Goal: Register for event/course

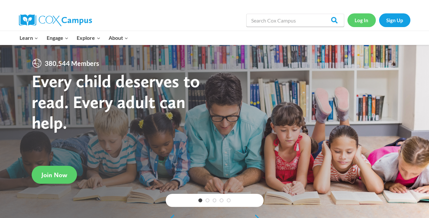
click at [362, 20] on link "Log In" at bounding box center [362, 19] width 28 height 13
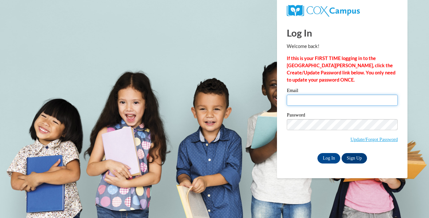
click at [298, 102] on input "Email" at bounding box center [342, 100] width 111 height 11
type input "ssingleton@wausauschools.org"
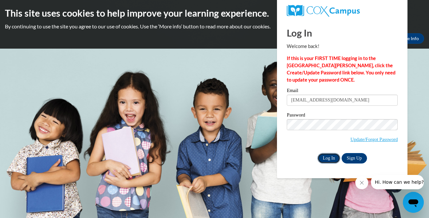
click at [330, 159] on input "Log In" at bounding box center [329, 158] width 23 height 10
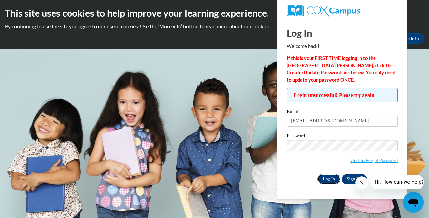
click at [328, 181] on input "Log In" at bounding box center [329, 179] width 23 height 10
click at [220, 42] on div "Okay More Info" at bounding box center [214, 38] width 419 height 10
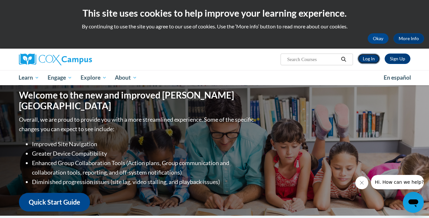
click at [370, 60] on link "Log In" at bounding box center [369, 59] width 23 height 10
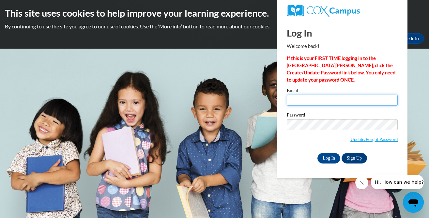
click at [290, 102] on input "Email" at bounding box center [342, 100] width 111 height 11
type input "[EMAIL_ADDRESS][DOMAIN_NAME]"
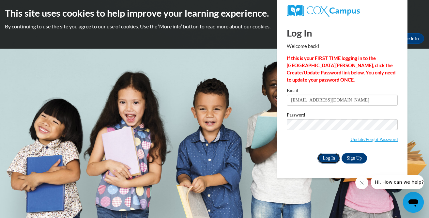
click at [327, 161] on input "Log In" at bounding box center [329, 158] width 23 height 10
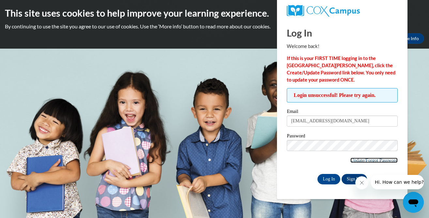
click at [356, 160] on link "Update/Forgot Password" at bounding box center [374, 160] width 47 height 5
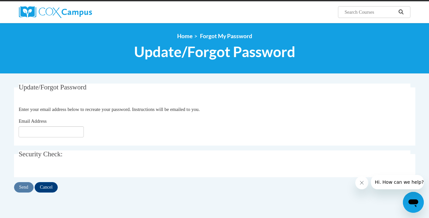
scroll to position [70, 0]
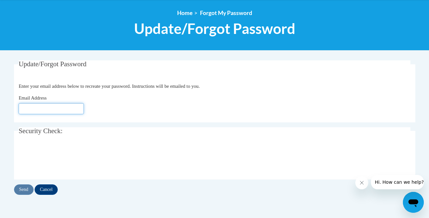
click at [25, 109] on input "Email Address" at bounding box center [51, 108] width 65 height 11
type input "[EMAIL_ADDRESS][DOMAIN_NAME]"
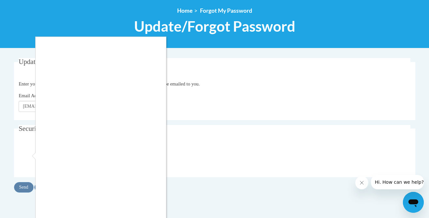
scroll to position [98, 0]
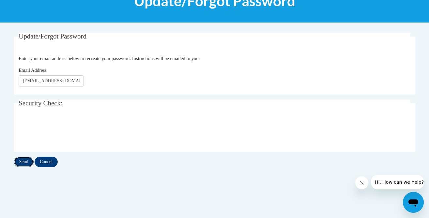
click at [18, 163] on input "Send" at bounding box center [24, 162] width 20 height 10
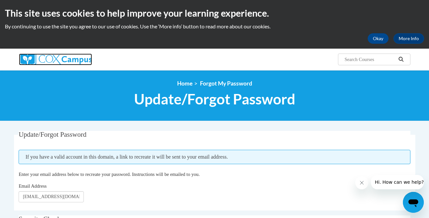
click at [67, 62] on img at bounding box center [55, 60] width 73 height 12
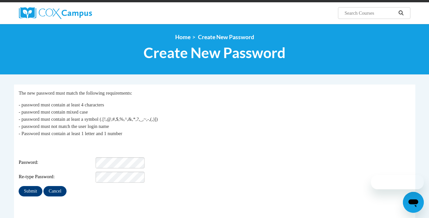
scroll to position [49, 0]
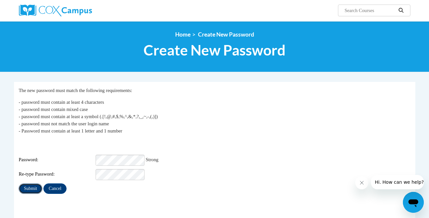
click at [30, 184] on input "Submit" at bounding box center [30, 188] width 23 height 10
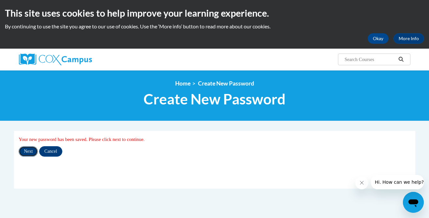
click at [31, 155] on input "Next" at bounding box center [28, 151] width 19 height 10
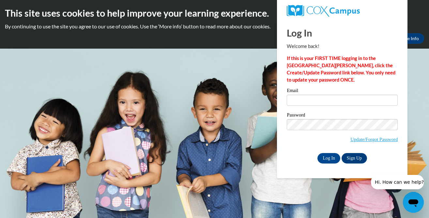
type input "[EMAIL_ADDRESS][DOMAIN_NAME]"
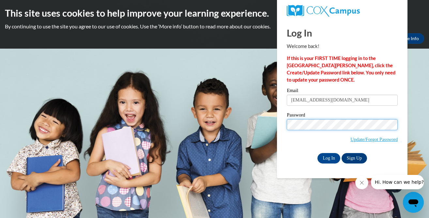
click at [257, 121] on body "This site uses cookies to help improve your learning experience. By continuing …" at bounding box center [214, 109] width 429 height 218
click at [241, 123] on body "This site uses cookies to help improve your learning experience. By continuing …" at bounding box center [214, 109] width 429 height 218
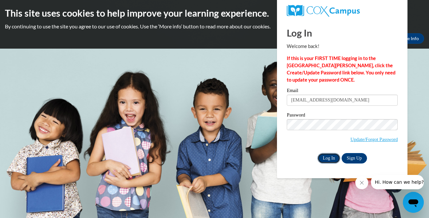
click at [333, 158] on input "Log In" at bounding box center [329, 158] width 23 height 10
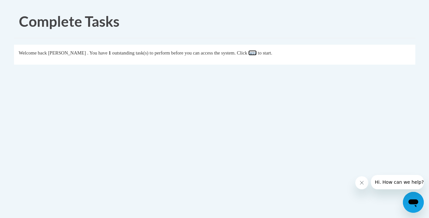
click at [257, 55] on link "here" at bounding box center [252, 52] width 8 height 5
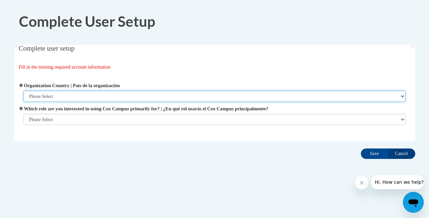
click at [74, 99] on select "Please Select [GEOGRAPHIC_DATA] | [GEOGRAPHIC_DATA] Outside of [GEOGRAPHIC_DATA…" at bounding box center [214, 96] width 382 height 11
select select "ad49bcad-a171-4b2e-b99c-48b446064914"
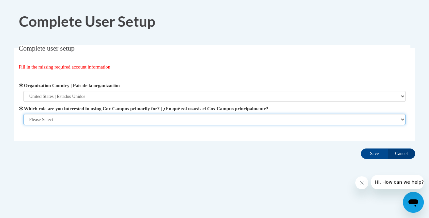
click at [60, 121] on select "Please Select College/University | Colegio/Universidad Community/Nonprofit Part…" at bounding box center [214, 119] width 382 height 11
select select "fbf2d438-af2f-41f8-98f1-81c410e29de3"
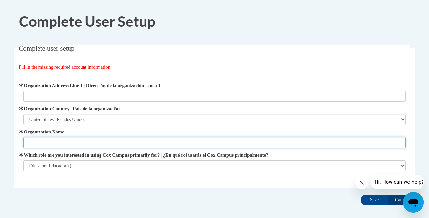
click at [79, 138] on input "Organization Name" at bounding box center [214, 142] width 382 height 11
type input "[GEOGRAPHIC_DATA]"
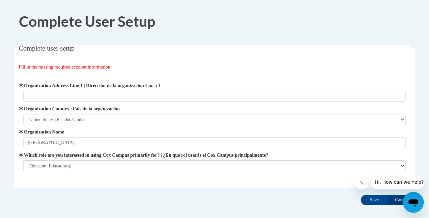
type input "[GEOGRAPHIC_DATA]"
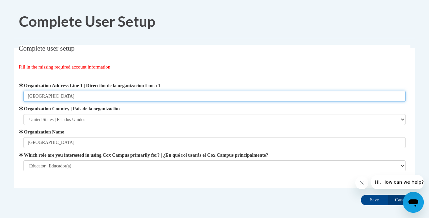
drag, startPoint x: 73, startPoint y: 97, endPoint x: 11, endPoint y: 96, distance: 61.4
click at [11, 96] on div "Complete user setup Fill in the missing required account information User Profi…" at bounding box center [214, 126] width 411 height 163
type input "Horacee Mann"
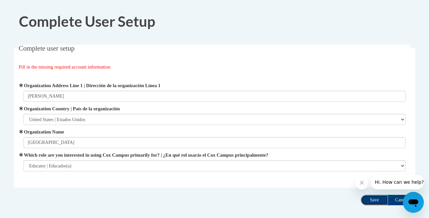
click at [372, 202] on input "Save" at bounding box center [374, 200] width 27 height 10
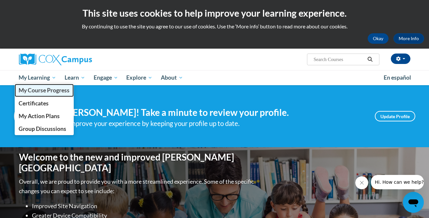
click at [42, 89] on span "My Course Progress" at bounding box center [44, 90] width 51 height 7
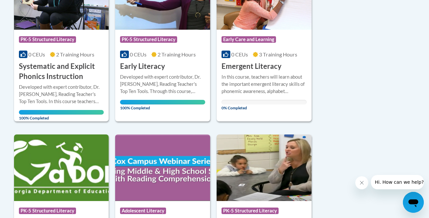
scroll to position [205, 0]
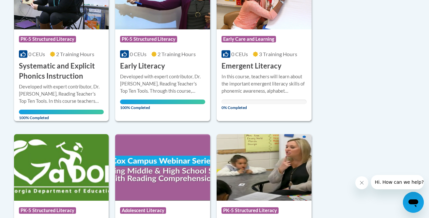
click at [263, 69] on h3 "Emergent Literacy" at bounding box center [252, 66] width 60 height 10
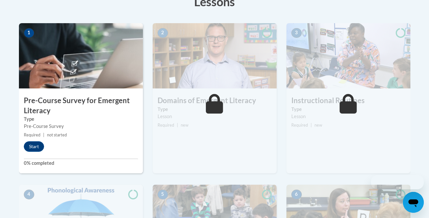
scroll to position [202, 0]
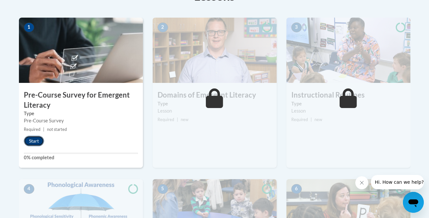
click at [36, 144] on button "Start" at bounding box center [34, 141] width 20 height 10
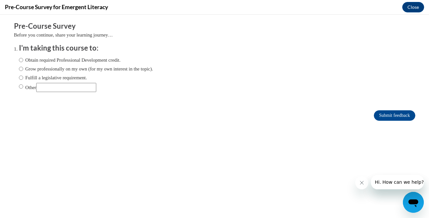
scroll to position [0, 0]
click at [20, 62] on input "Obtain required Professional Development credit." at bounding box center [21, 59] width 4 height 7
radio input "true"
click at [390, 117] on input "Submit feedback" at bounding box center [394, 115] width 41 height 10
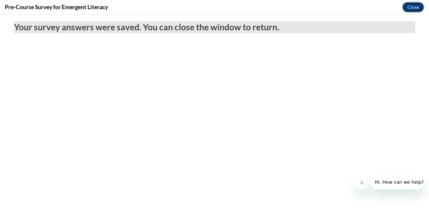
click at [411, 7] on button "Close" at bounding box center [413, 7] width 22 height 10
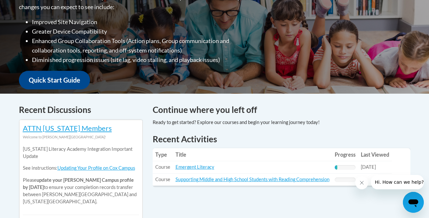
scroll to position [203, 0]
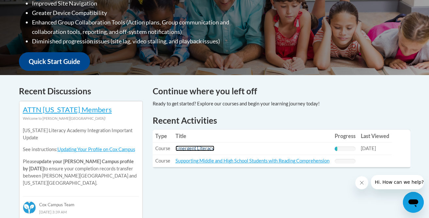
click at [184, 149] on link "Emergent Literacy" at bounding box center [195, 149] width 39 height 6
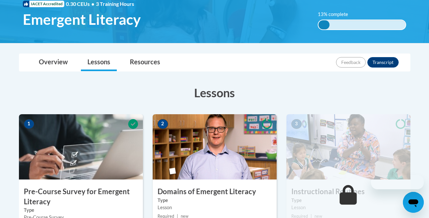
scroll to position [160, 0]
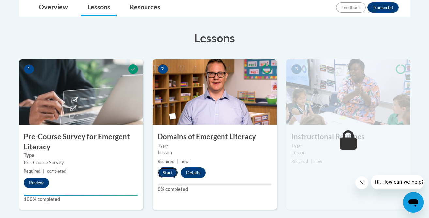
click at [166, 175] on button "Start" at bounding box center [168, 172] width 20 height 10
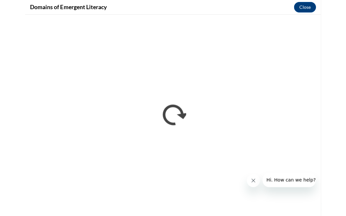
scroll to position [162, 0]
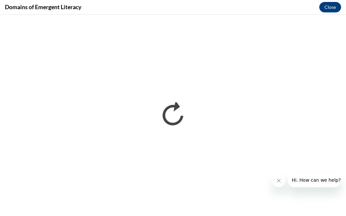
click at [280, 180] on icon "Close message from company" at bounding box center [278, 180] width 5 height 5
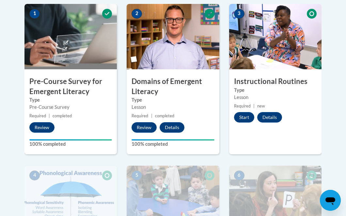
scroll to position [214, 0]
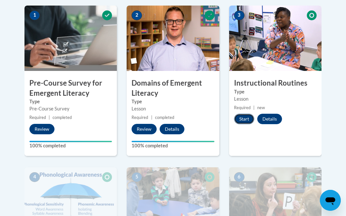
click at [243, 118] on button "Start" at bounding box center [244, 119] width 20 height 10
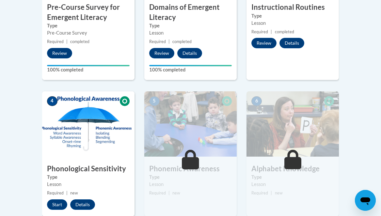
scroll to position [303, 0]
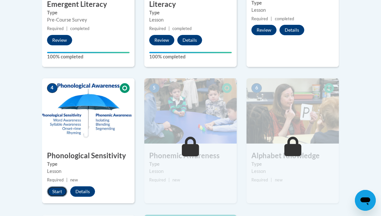
click at [55, 193] on button "Start" at bounding box center [57, 191] width 20 height 10
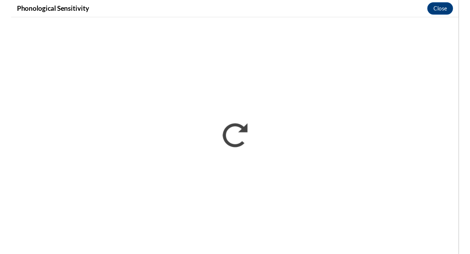
scroll to position [0, 0]
